Goal: Task Accomplishment & Management: Manage account settings

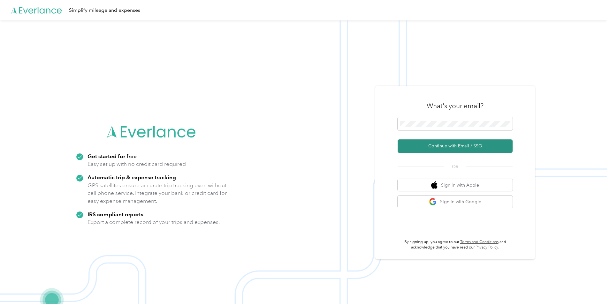
click at [430, 148] on button "Continue with Email / SSO" at bounding box center [455, 146] width 115 height 13
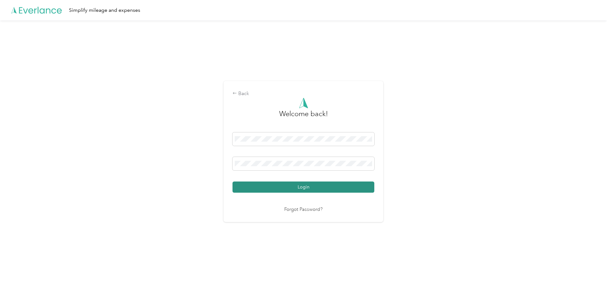
click at [310, 192] on button "Login" at bounding box center [304, 187] width 142 height 11
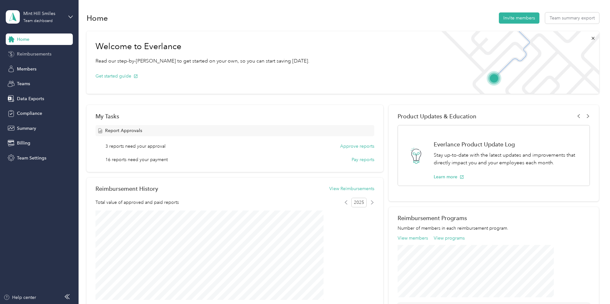
click at [30, 55] on span "Reimbursements" at bounding box center [34, 54] width 35 height 7
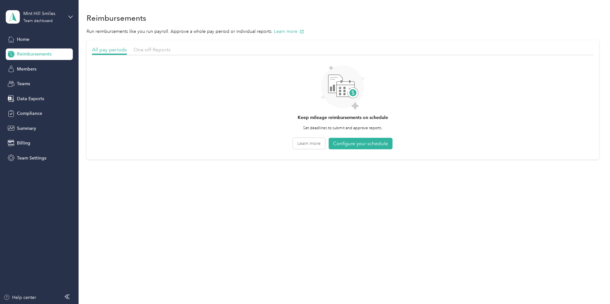
click at [200, 45] on section "All pay periods One-off Reports Keep mileage reimbursements on schedule Set dea…" at bounding box center [343, 99] width 513 height 119
click at [171, 49] on span "One-off Reports" at bounding box center [152, 50] width 37 height 6
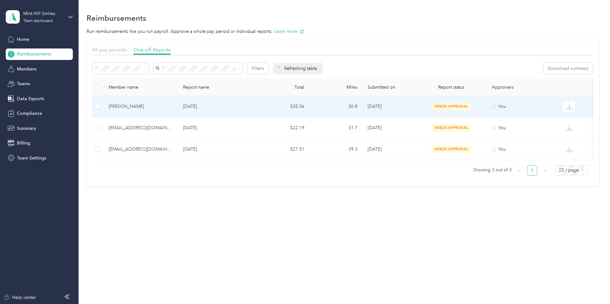
click at [173, 107] on div "[PERSON_NAME]" at bounding box center [141, 106] width 64 height 7
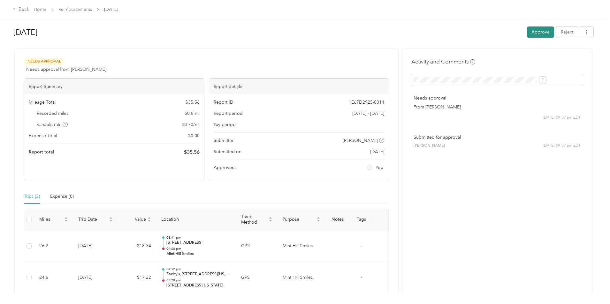
click at [527, 32] on button "Approve" at bounding box center [540, 32] width 27 height 11
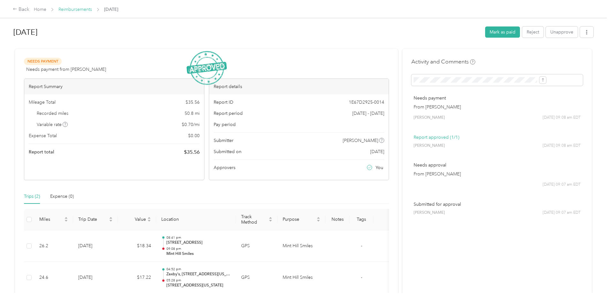
click at [92, 10] on link "Reimbursements" at bounding box center [75, 9] width 34 height 5
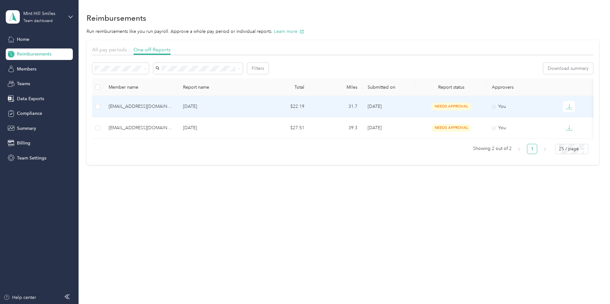
click at [240, 108] on p "[DATE]" at bounding box center [217, 106] width 68 height 7
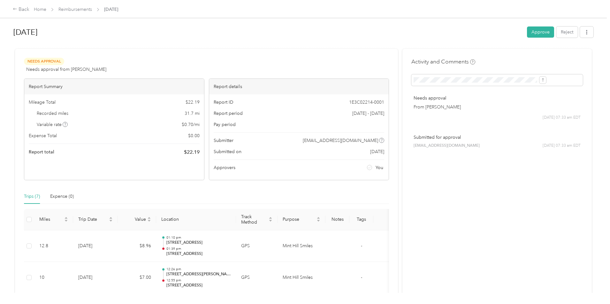
click at [527, 31] on button "Approve" at bounding box center [540, 32] width 27 height 11
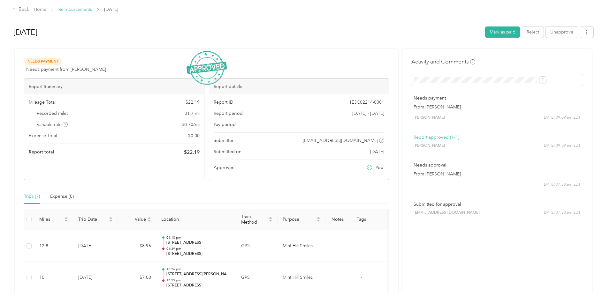
click at [92, 11] on link "Reimbursements" at bounding box center [75, 9] width 34 height 5
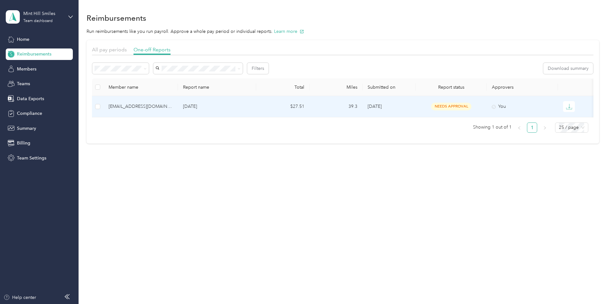
click at [173, 108] on div "[EMAIL_ADDRESS][DOMAIN_NAME]" at bounding box center [141, 106] width 64 height 7
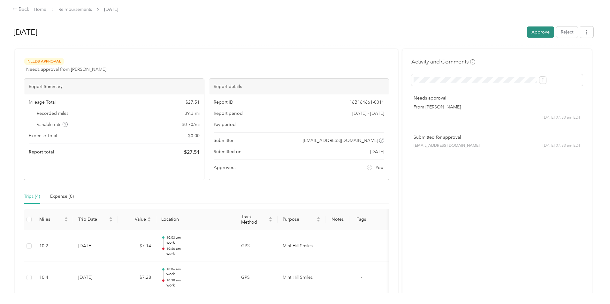
click at [527, 35] on button "Approve" at bounding box center [540, 32] width 27 height 11
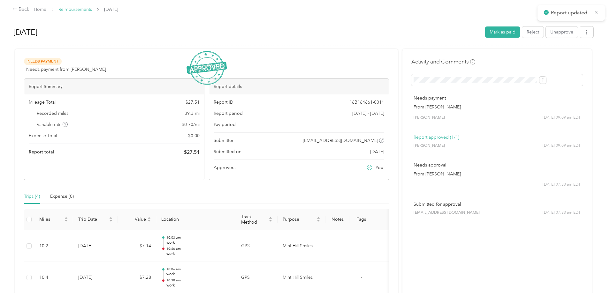
click at [92, 10] on link "Reimbursements" at bounding box center [75, 9] width 34 height 5
